Goal: Answer question/provide support: Share knowledge or assist other users

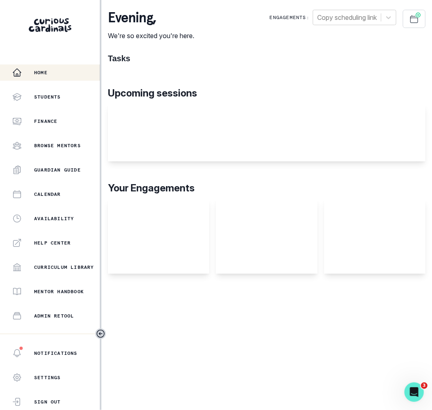
scroll to position [88, 0]
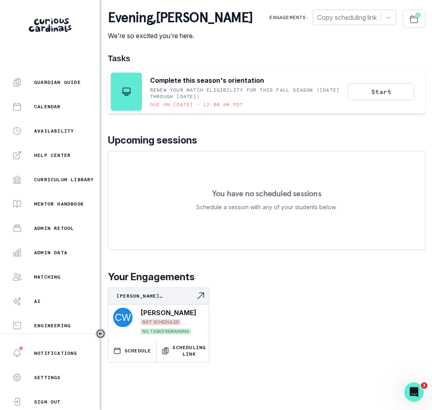
click at [54, 261] on div "Home Students Finance Browse Mentors Guardian Guide Calendar Availability Help …" at bounding box center [50, 198] width 100 height 269
click at [52, 259] on button "Admin Data" at bounding box center [50, 253] width 100 height 16
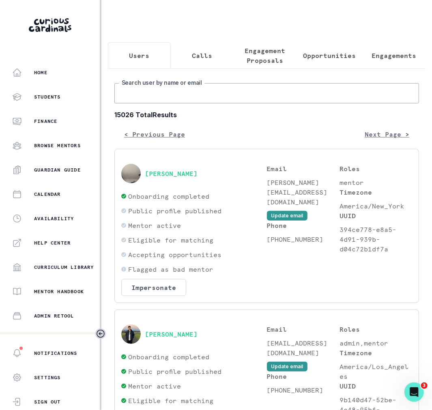
click at [179, 89] on input "Search user by name or email" at bounding box center [266, 93] width 305 height 20
type input "[PERSON_NAME]"
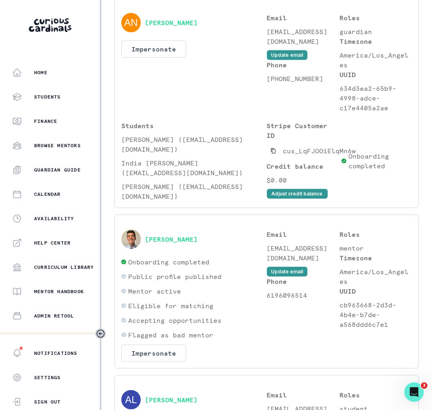
scroll to position [34, 0]
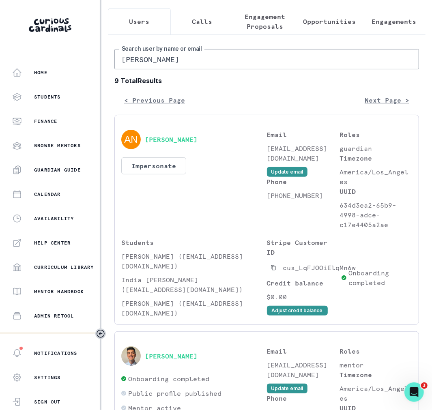
click at [184, 61] on input "[PERSON_NAME]" at bounding box center [266, 59] width 305 height 20
type input "[PERSON_NAME]"
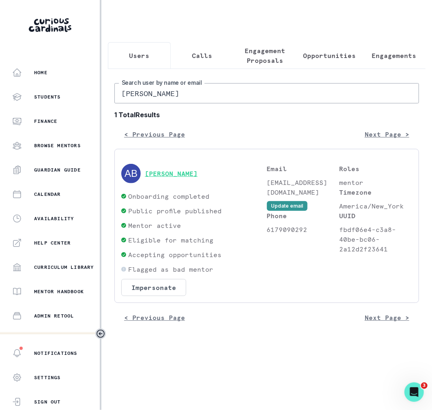
click at [154, 171] on button "[PERSON_NAME]" at bounding box center [171, 174] width 53 height 8
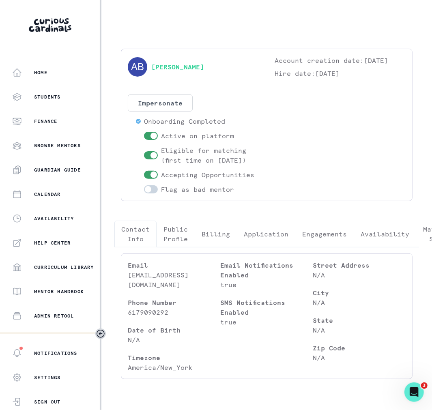
click at [333, 235] on button "Engagements" at bounding box center [324, 234] width 58 height 27
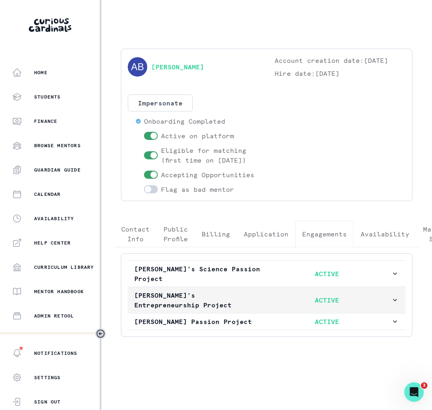
click at [266, 298] on p "ACTIVE" at bounding box center [327, 300] width 129 height 10
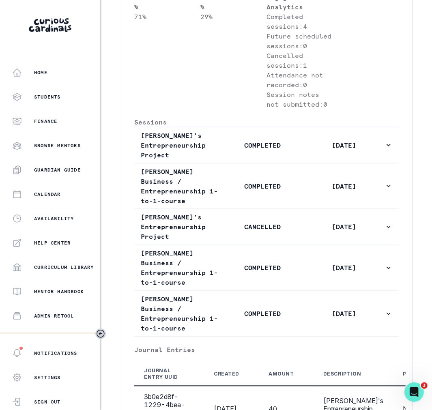
scroll to position [544, 0]
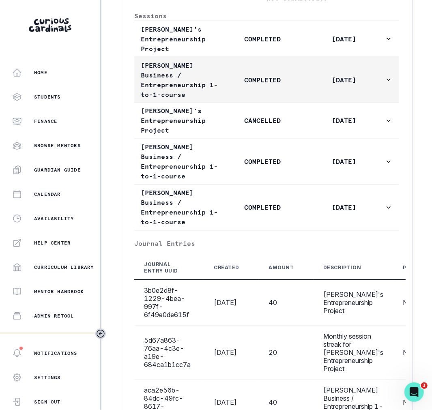
click at [273, 85] on p "COMPLETED" at bounding box center [262, 80] width 81 height 10
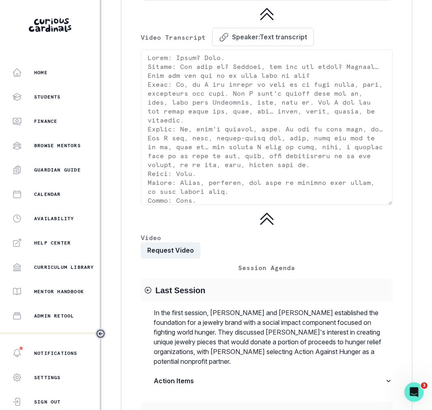
scroll to position [1666, 0]
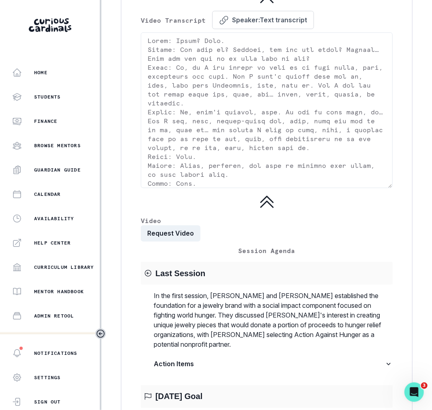
click at [185, 226] on button "Request Video" at bounding box center [171, 234] width 60 height 16
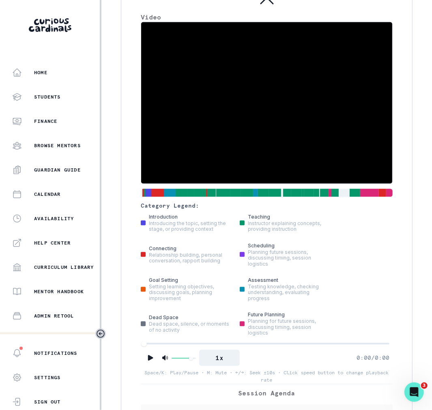
scroll to position [1881, 0]
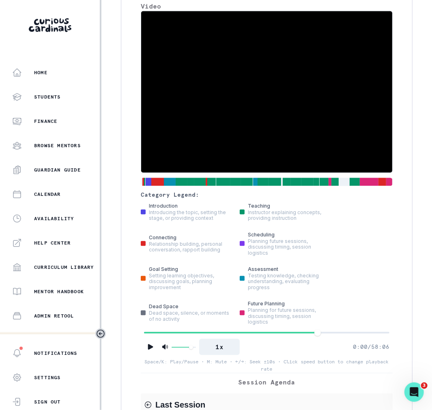
click at [318, 330] on div at bounding box center [266, 333] width 245 height 6
click at [147, 343] on icon "Play" at bounding box center [150, 347] width 8 height 8
click at [233, 339] on button "1x" at bounding box center [219, 347] width 41 height 16
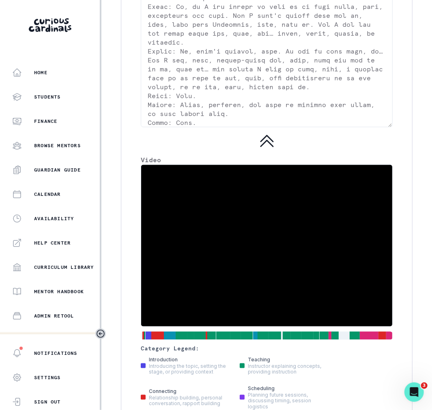
scroll to position [1726, 0]
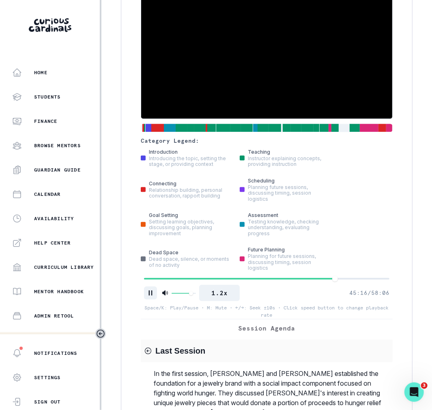
click at [152, 287] on button "Pause" at bounding box center [150, 293] width 13 height 13
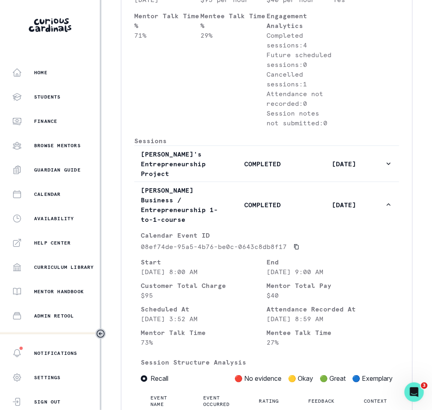
scroll to position [417, 0]
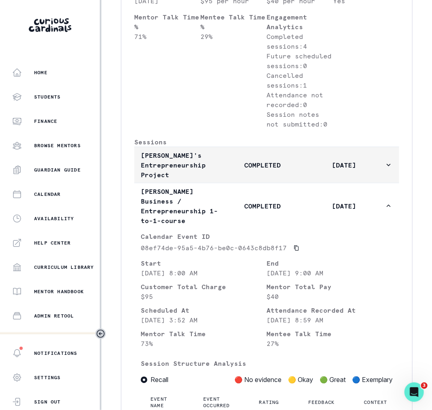
click at [225, 170] on p "COMPLETED" at bounding box center [262, 165] width 81 height 10
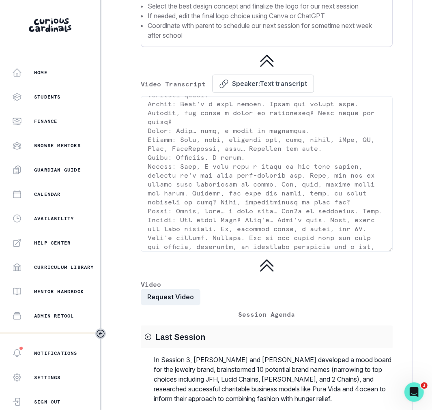
scroll to position [1504, 0]
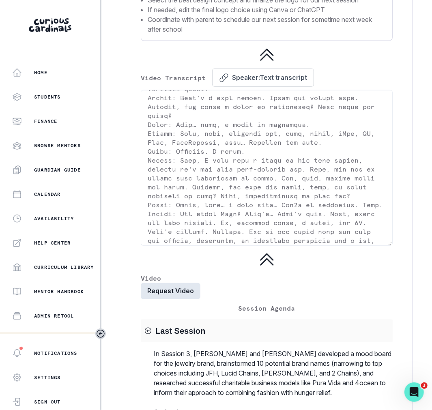
click at [190, 290] on button "Request Video" at bounding box center [171, 291] width 60 height 16
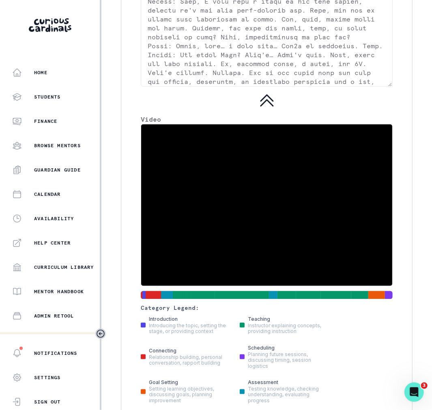
scroll to position [1767, 0]
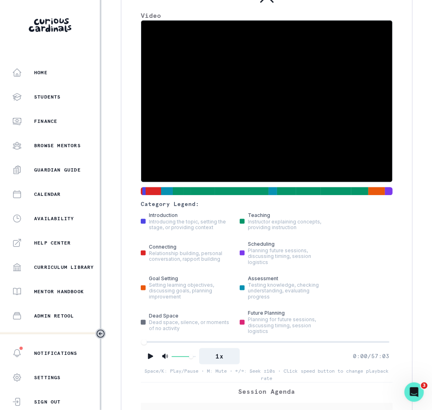
click at [330, 339] on div at bounding box center [266, 342] width 245 height 6
click at [153, 352] on icon "Play" at bounding box center [150, 356] width 8 height 8
click at [226, 348] on button "1x" at bounding box center [219, 356] width 41 height 16
click at [226, 348] on button "1.2x" at bounding box center [219, 356] width 41 height 16
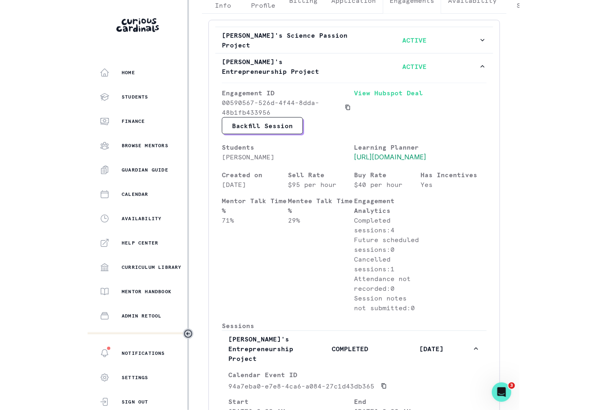
scroll to position [0, 0]
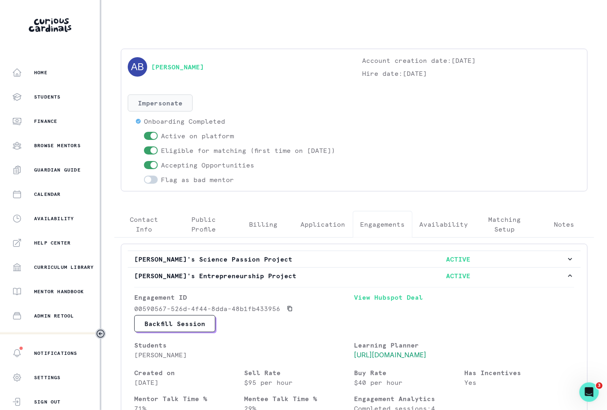
click at [164, 103] on button "Impersonate" at bounding box center [160, 103] width 65 height 17
click at [76, 133] on div "Home Students Finance Browse Mentors Guardian Guide Calendar Availability Help …" at bounding box center [50, 198] width 100 height 269
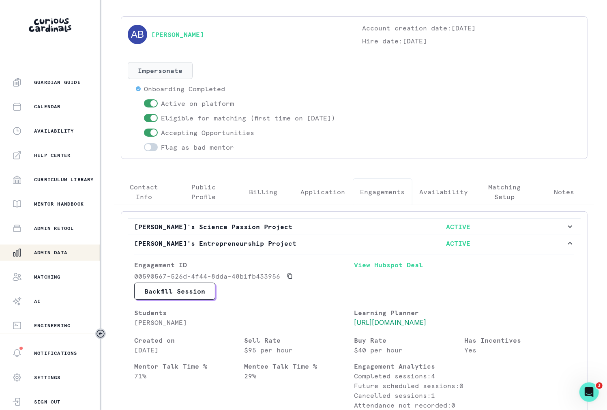
scroll to position [30, 0]
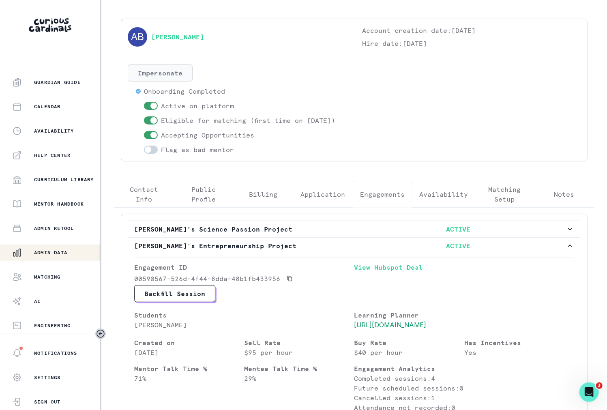
click at [178, 70] on button "Impersonate" at bounding box center [160, 72] width 65 height 17
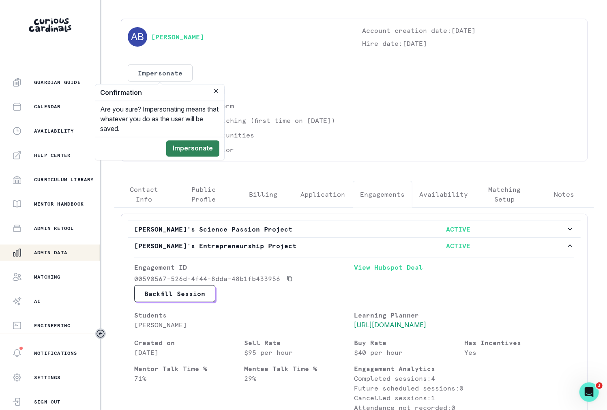
click at [195, 142] on button "Impersonate" at bounding box center [192, 148] width 53 height 16
